Goal: Information Seeking & Learning: Learn about a topic

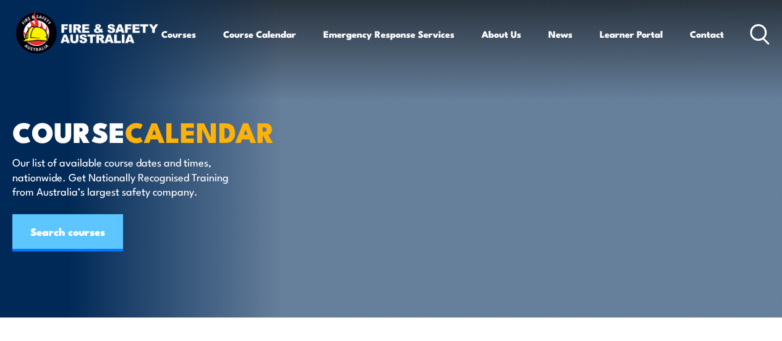
click at [76, 231] on link "Search courses" at bounding box center [67, 232] width 111 height 37
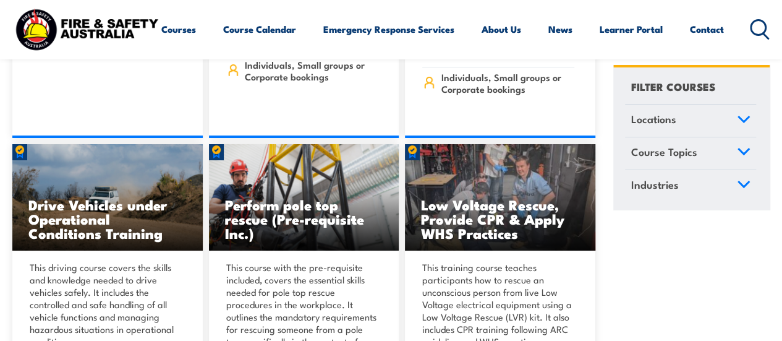
scroll to position [2198, 0]
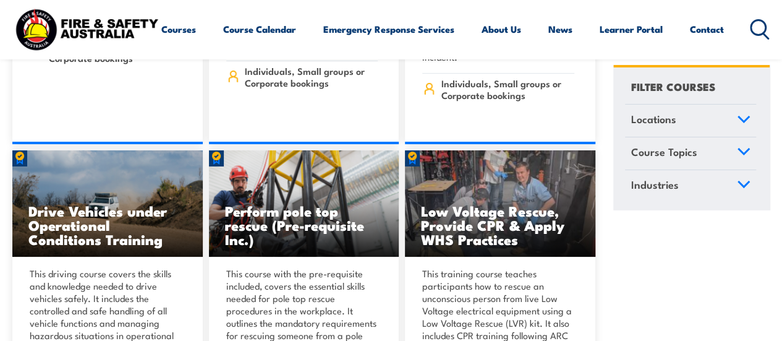
click at [750, 40] on icon at bounding box center [760, 29] width 20 height 20
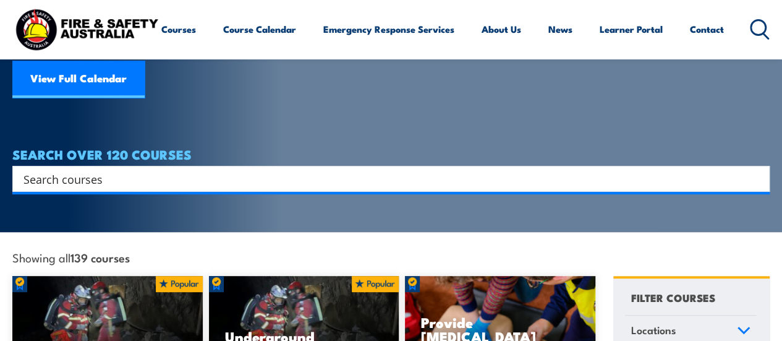
scroll to position [164, 0]
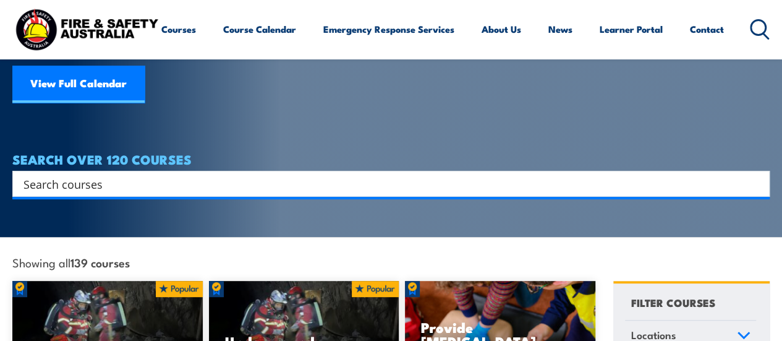
click at [90, 174] on input "Search input" at bounding box center [382, 183] width 719 height 19
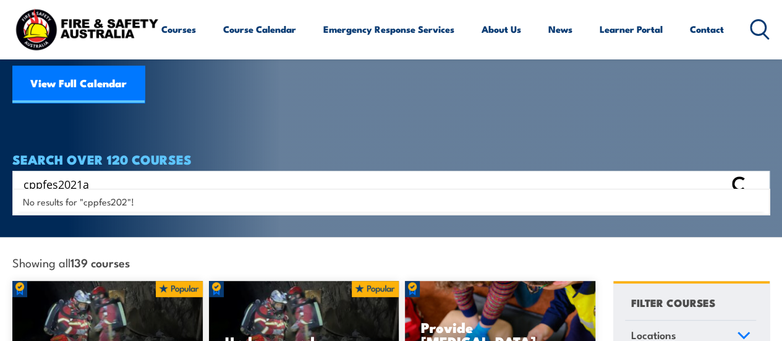
type input "cppfes2021a"
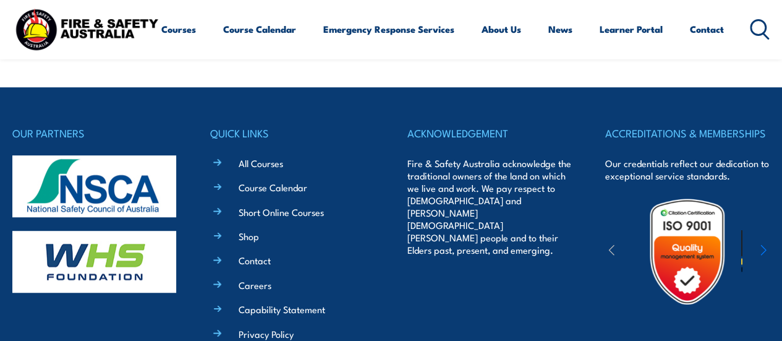
scroll to position [313, 0]
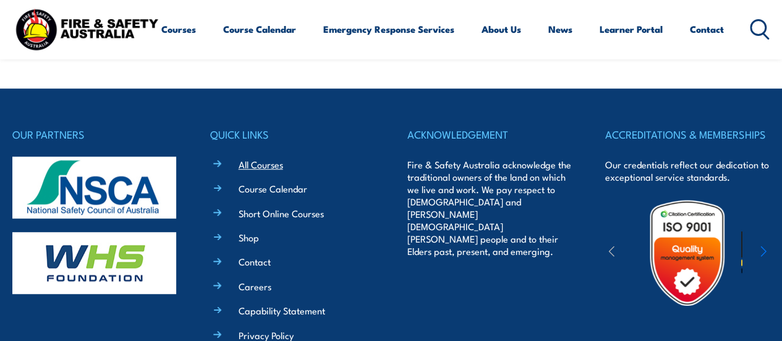
click at [262, 166] on link "All Courses" at bounding box center [261, 164] width 44 height 13
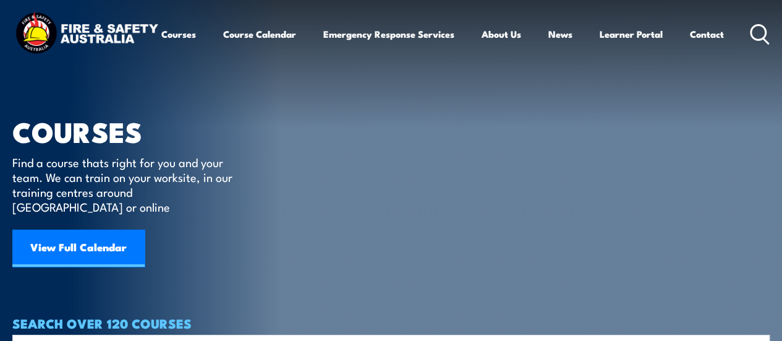
click at [750, 44] on icon at bounding box center [760, 34] width 20 height 20
click at [357, 232] on article "COURSES Find a course thats right for you and your team. We can train on your w…" at bounding box center [390, 180] width 757 height 360
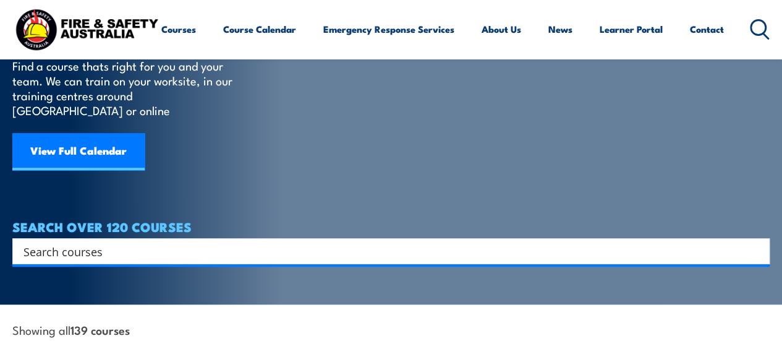
scroll to position [98, 0]
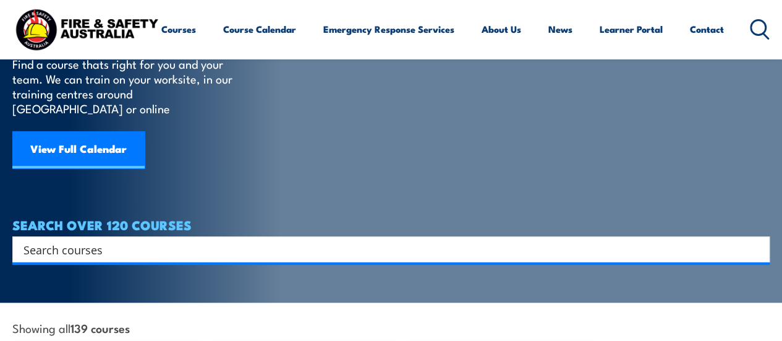
click at [158, 240] on input "Search input" at bounding box center [382, 249] width 719 height 19
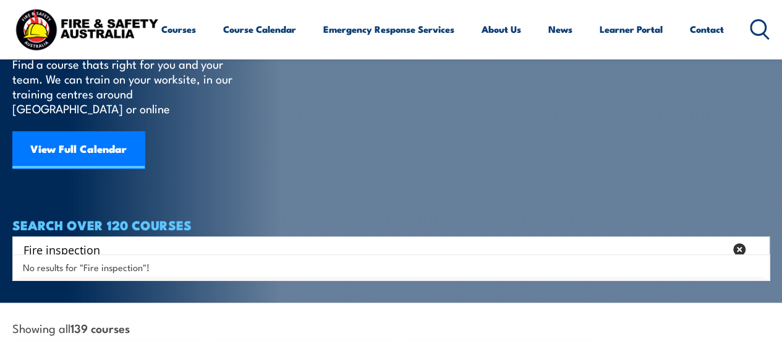
type input "Fire inspection"
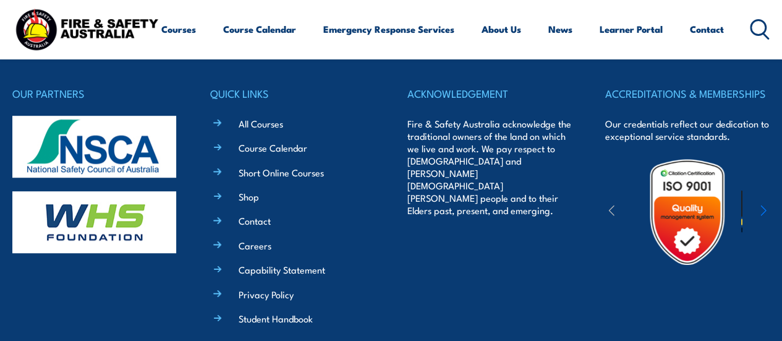
scroll to position [347, 0]
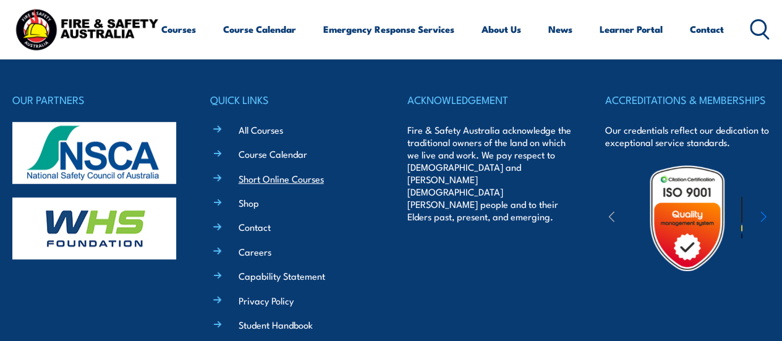
click at [269, 182] on link "Short Online Courses" at bounding box center [281, 178] width 85 height 13
